Goal: Task Accomplishment & Management: Manage account settings

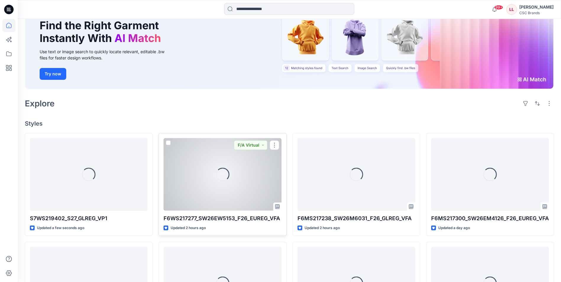
scroll to position [89, 0]
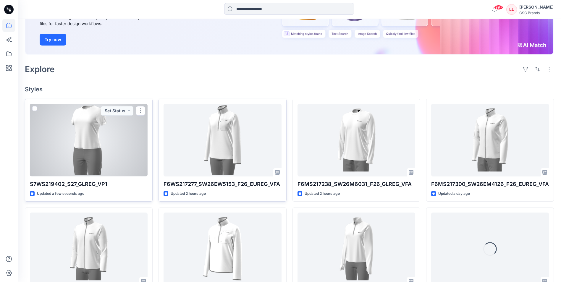
click at [125, 143] on div at bounding box center [89, 140] width 118 height 72
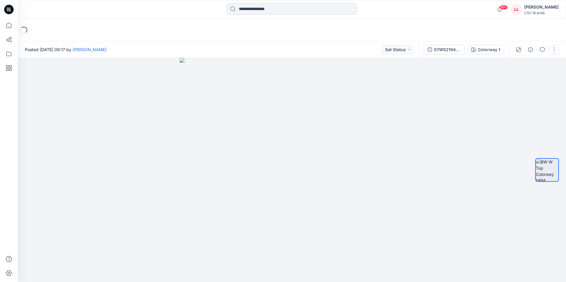
click at [555, 49] on button "button" at bounding box center [553, 49] width 9 height 9
drag, startPoint x: 486, startPoint y: 153, endPoint x: 485, endPoint y: 104, distance: 48.5
click at [485, 150] on div at bounding box center [292, 170] width 548 height 224
drag, startPoint x: 555, startPoint y: 47, endPoint x: 555, endPoint y: 55, distance: 7.7
click at [555, 47] on button "button" at bounding box center [553, 49] width 9 height 9
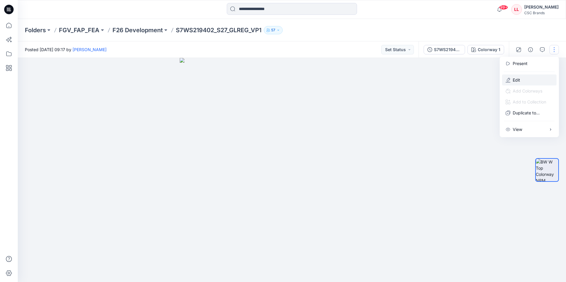
click at [531, 82] on button "Edit" at bounding box center [529, 80] width 54 height 11
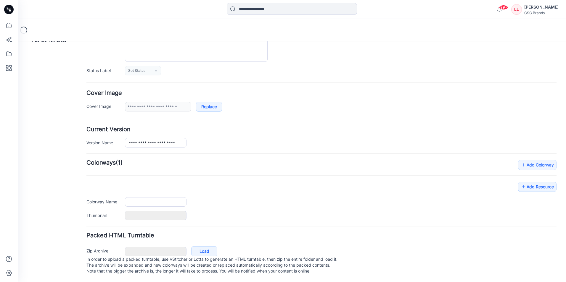
type input "**********"
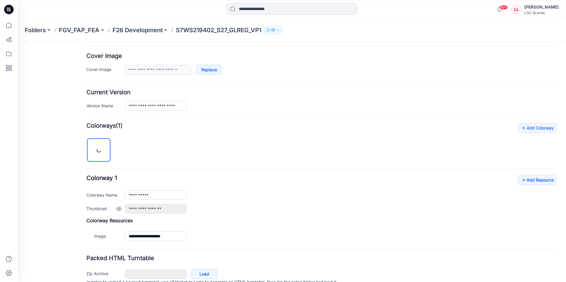
scroll to position [132, 0]
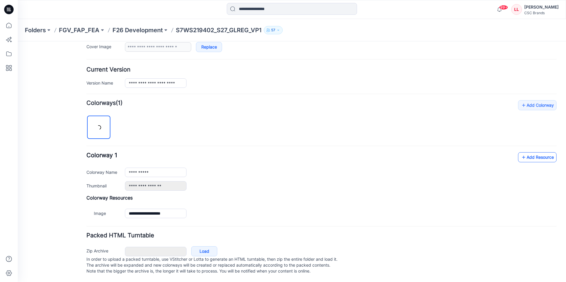
click at [532, 152] on link "Add Resource" at bounding box center [537, 157] width 38 height 10
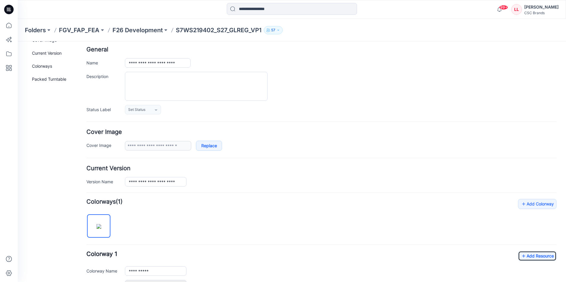
scroll to position [0, 0]
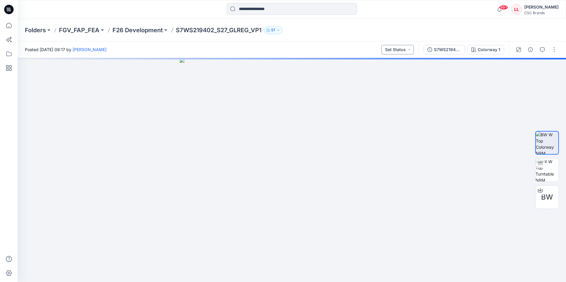
click at [405, 51] on button "Set Status" at bounding box center [397, 49] width 33 height 9
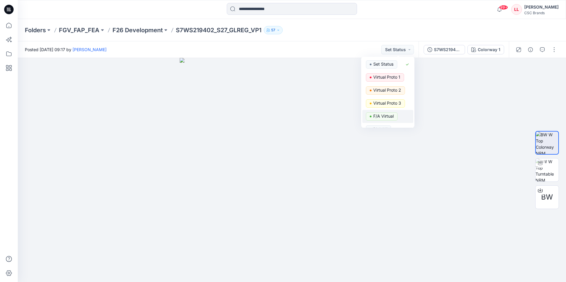
click at [386, 116] on p "F/A Virtual" at bounding box center [383, 116] width 20 height 8
click at [393, 50] on button "F/A Virtual" at bounding box center [396, 49] width 33 height 9
drag, startPoint x: 392, startPoint y: 79, endPoint x: 380, endPoint y: 87, distance: 14.0
click at [392, 79] on p "Virtual Proto 1" at bounding box center [386, 77] width 27 height 8
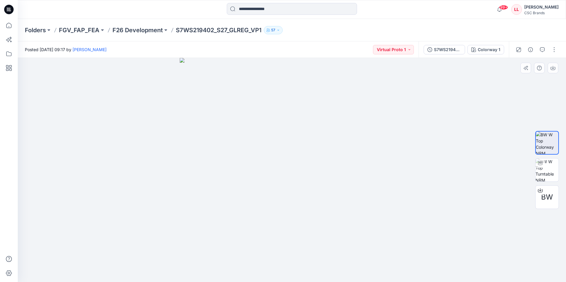
click at [104, 179] on div at bounding box center [292, 170] width 548 height 224
